Goal: Information Seeking & Learning: Learn about a topic

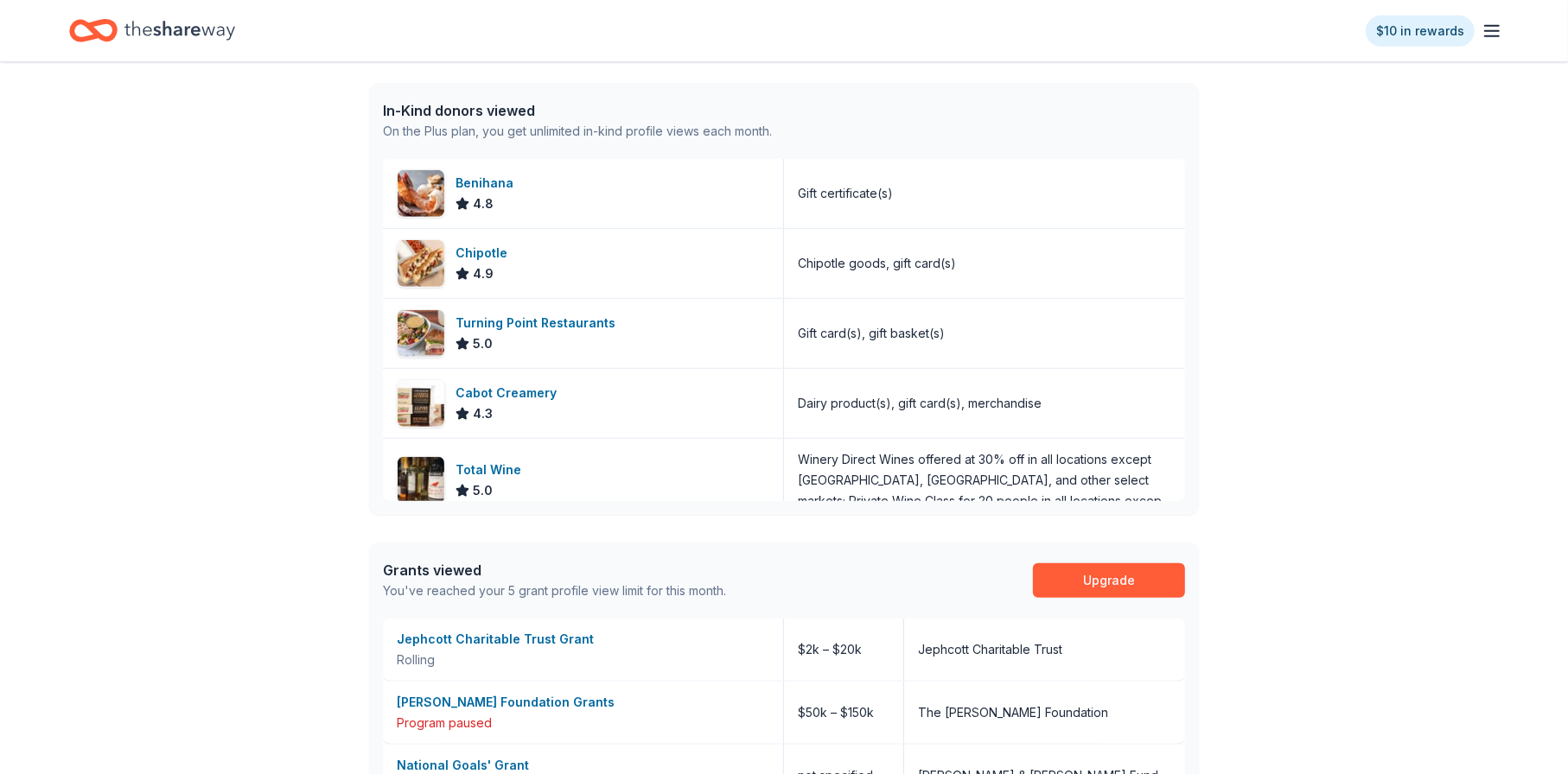
scroll to position [90, 0]
click at [425, 257] on img at bounding box center [421, 263] width 47 height 47
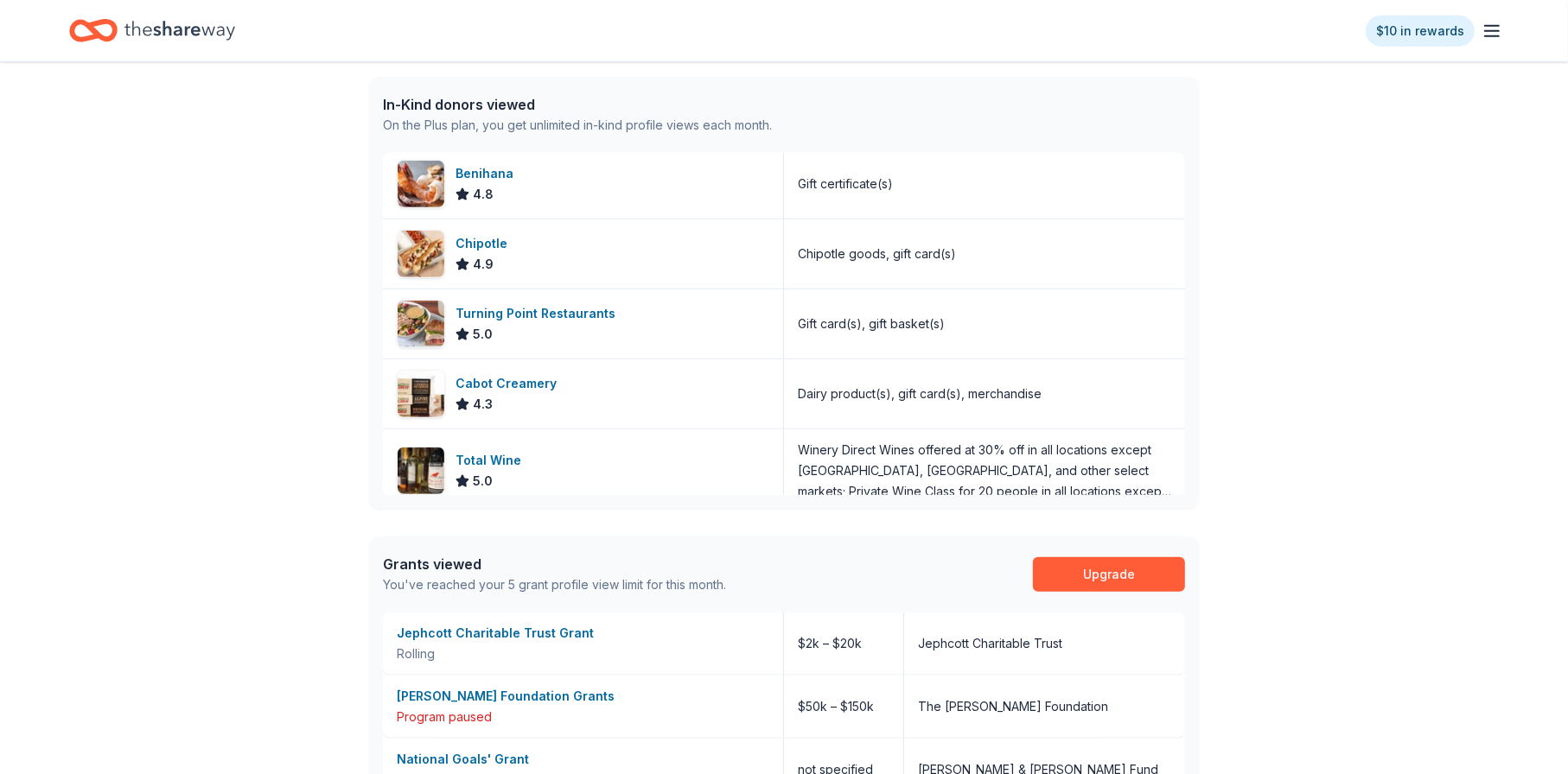
scroll to position [2, 0]
